Goal: Transaction & Acquisition: Purchase product/service

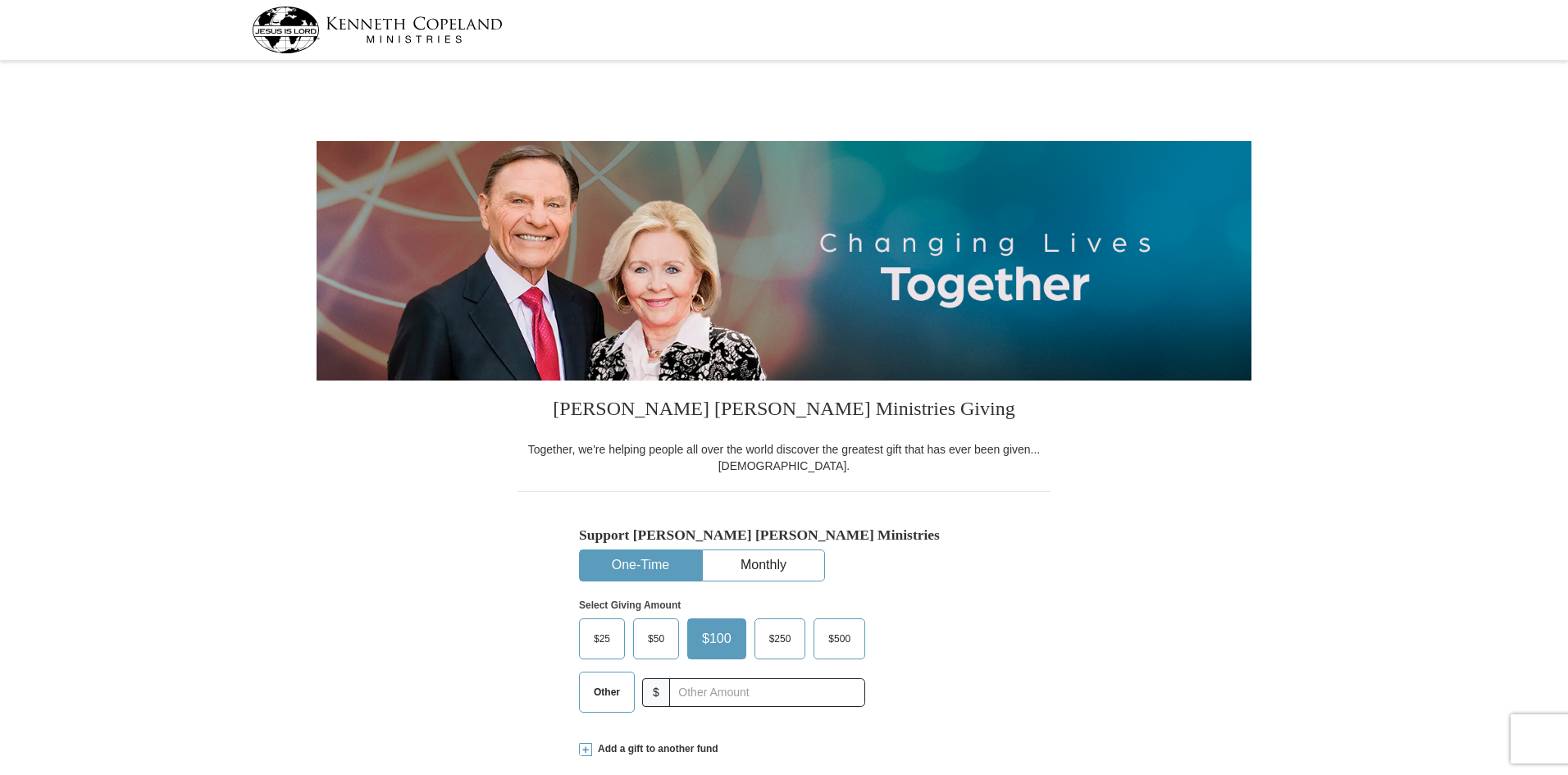
select select "[GEOGRAPHIC_DATA]"
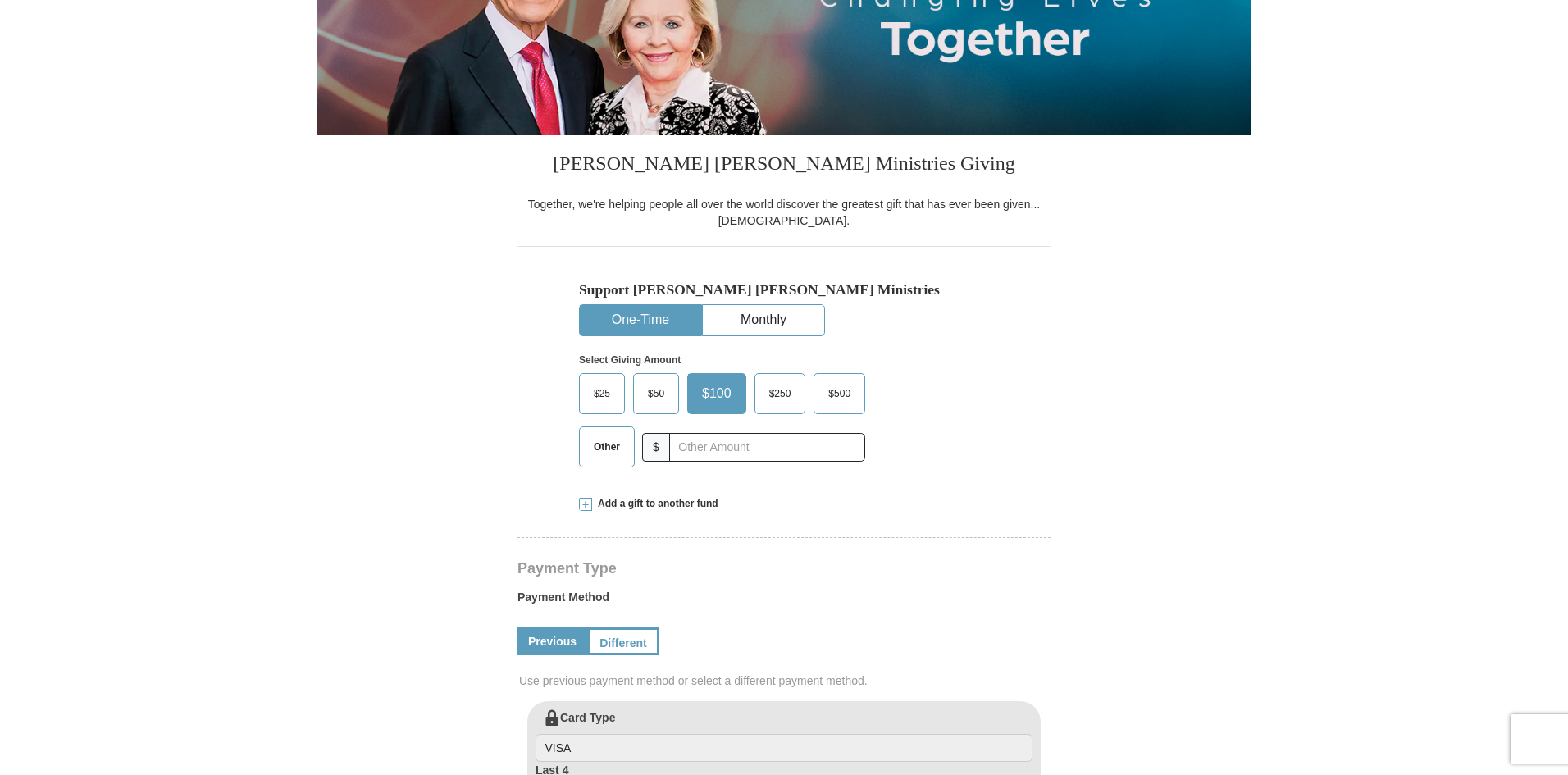
scroll to position [246, 0]
click at [694, 452] on input "text" at bounding box center [766, 447] width 182 height 29
type input "205.00"
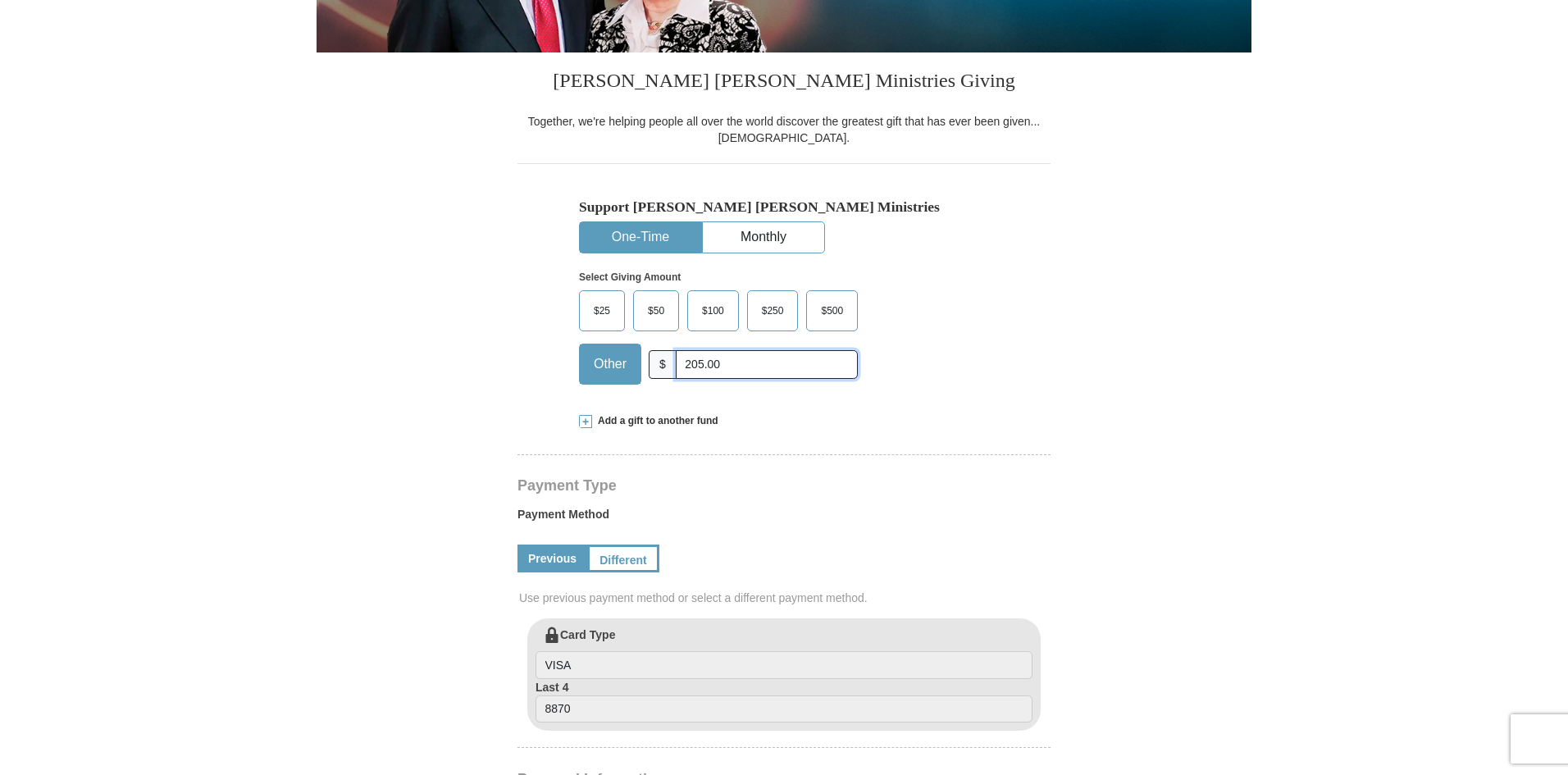
scroll to position [411, 0]
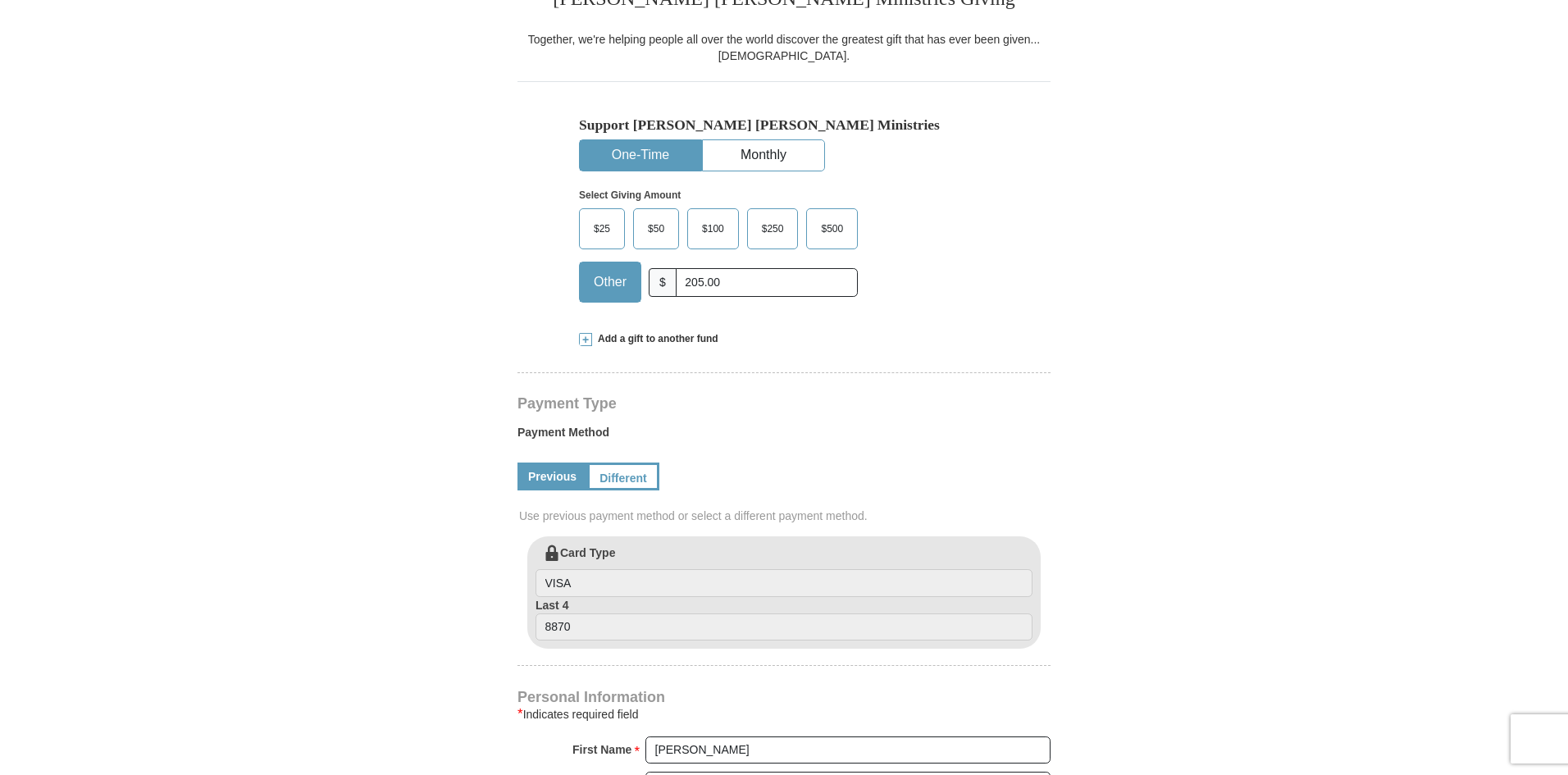
click at [581, 338] on span at bounding box center [586, 340] width 13 height 13
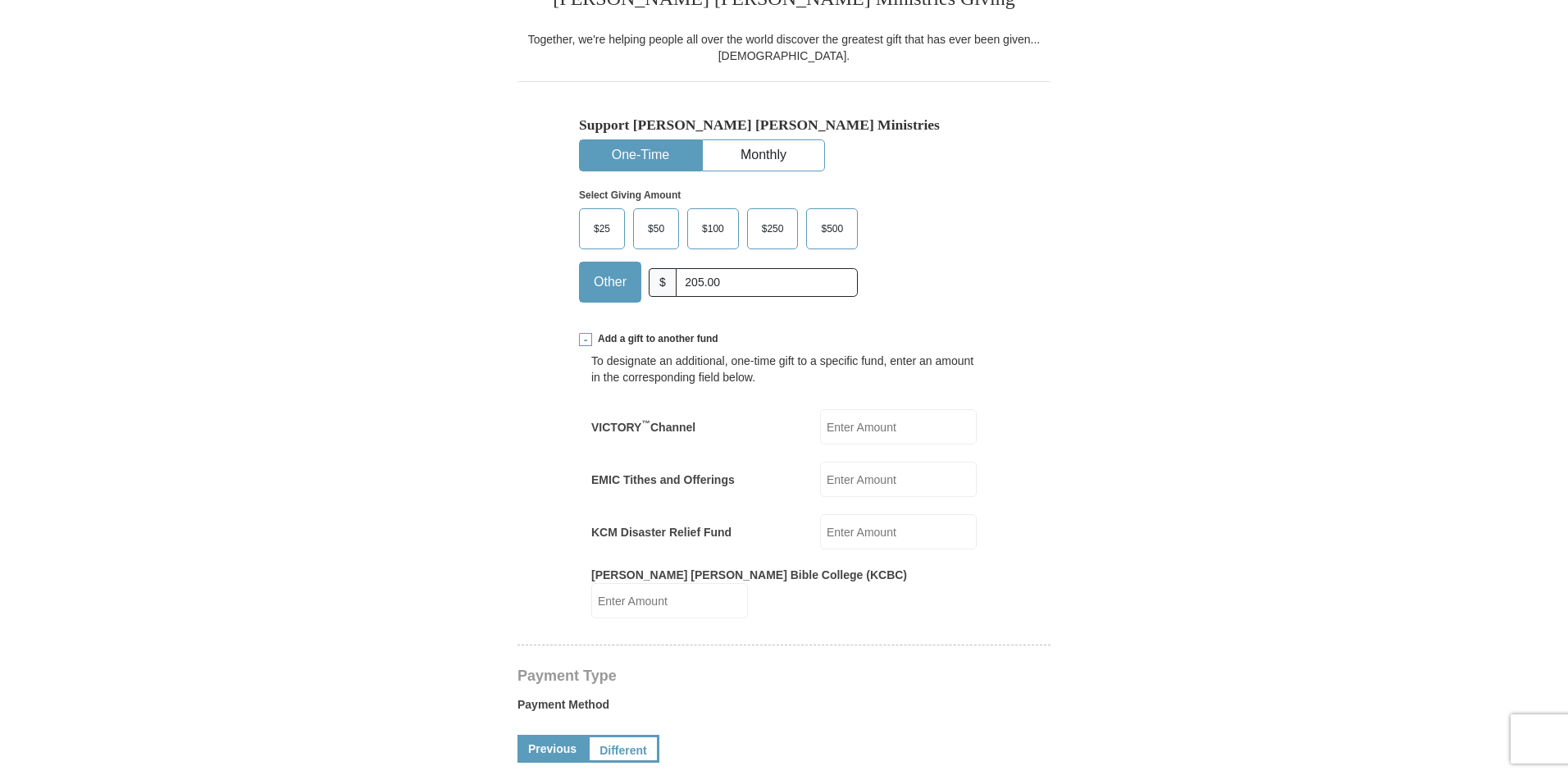
click at [945, 427] on input "VICTORY ™ Channel" at bounding box center [898, 427] width 157 height 35
type input "30.00"
click at [877, 529] on input "KCM Disaster Relief Fund" at bounding box center [898, 532] width 157 height 35
type input "30.00"
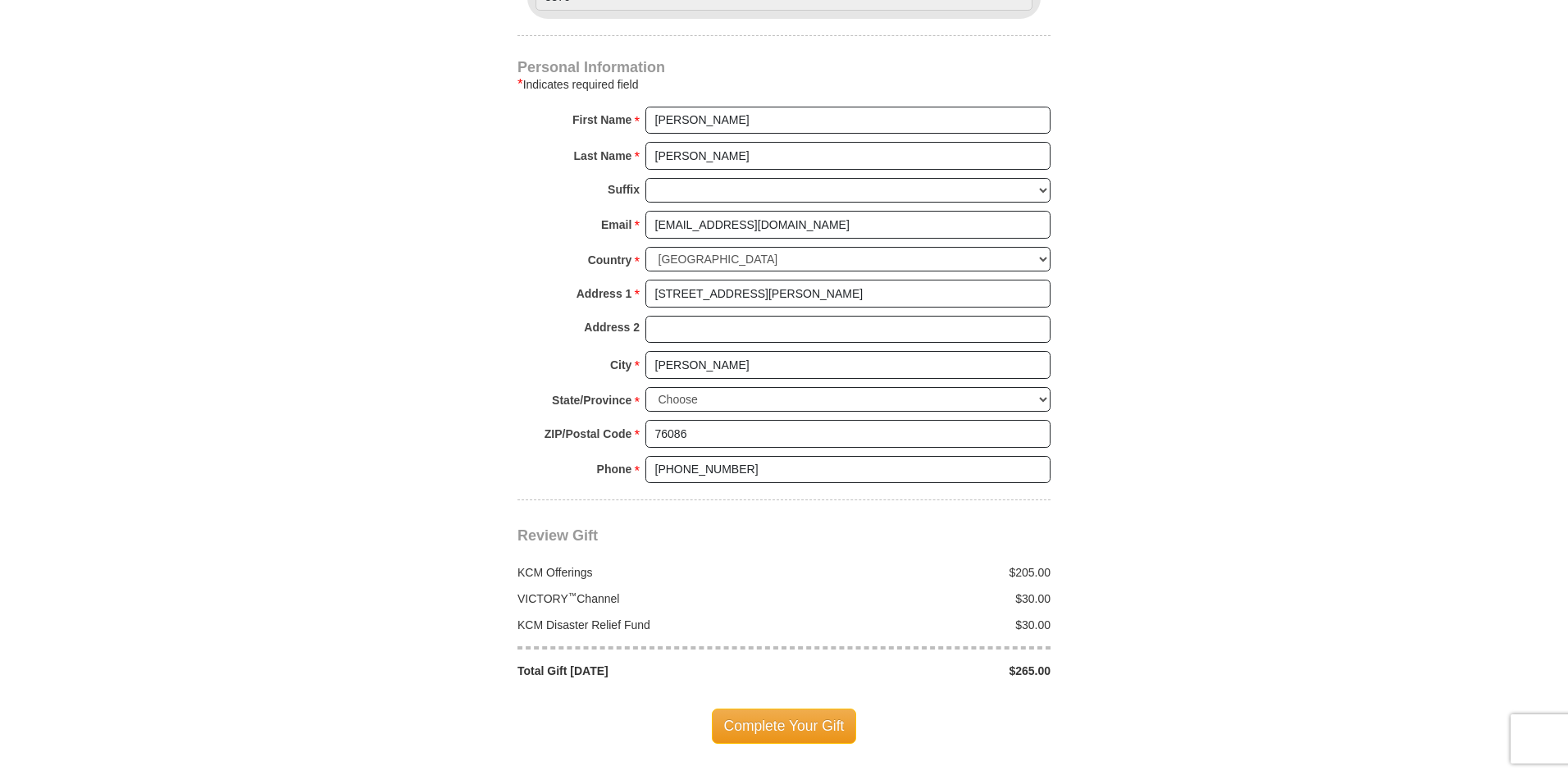
scroll to position [1395, 0]
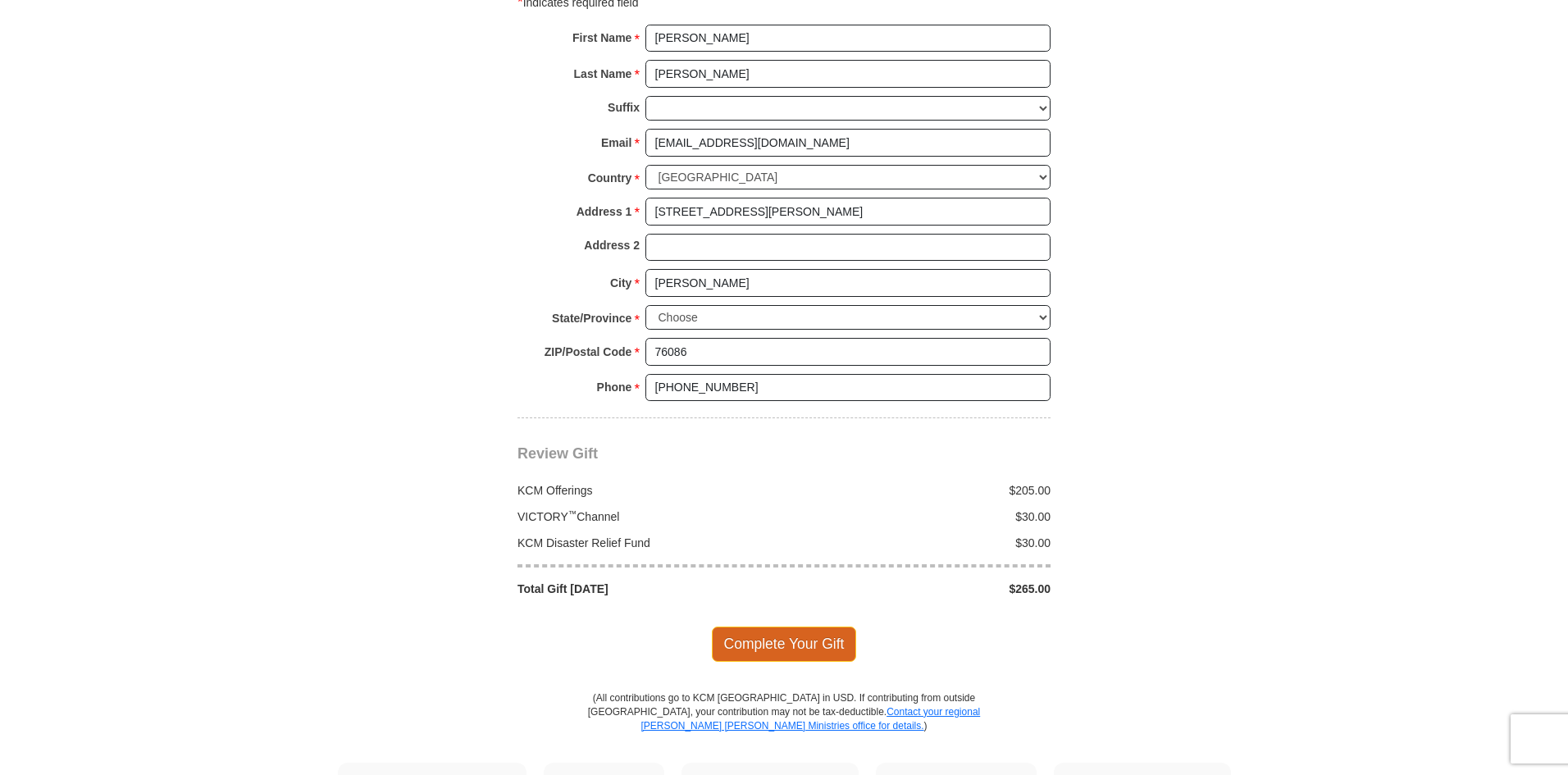
click at [766, 633] on span "Complete Your Gift" at bounding box center [784, 643] width 145 height 34
